Goal: Ask a question

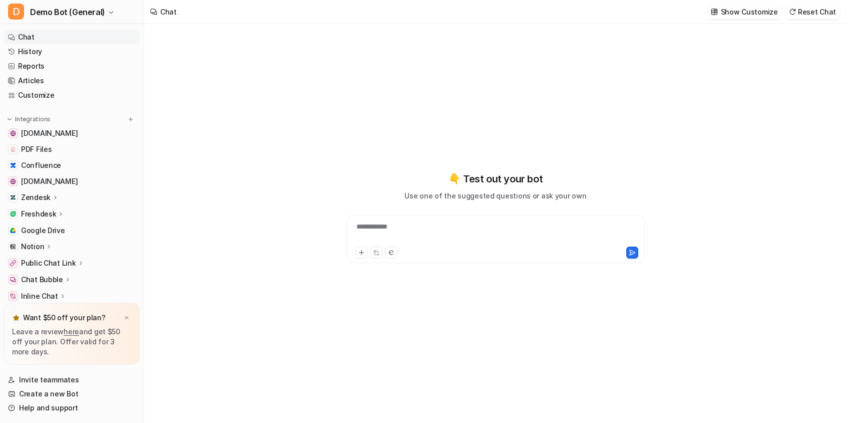
type textarea "**********"
click at [614, 126] on div "**********" at bounding box center [496, 218] width 369 height 296
